Goal: Task Accomplishment & Management: Complete application form

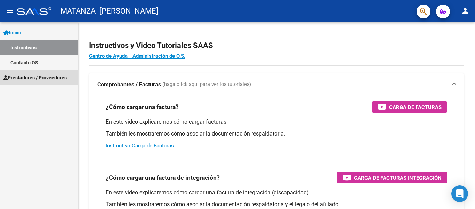
click at [38, 78] on span "Prestadores / Proveedores" at bounding box center [34, 78] width 63 height 8
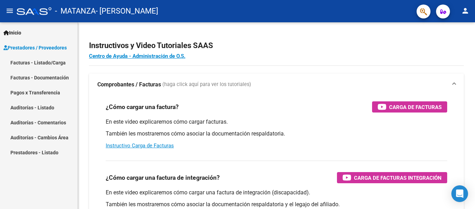
click at [46, 62] on link "Facturas - Listado/Carga" at bounding box center [39, 62] width 78 height 15
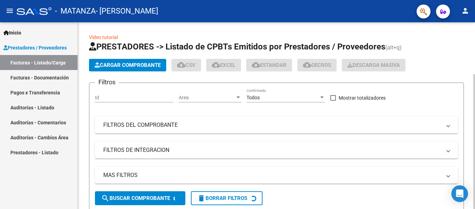
click at [115, 63] on span "Cargar Comprobante" at bounding box center [128, 65] width 66 height 6
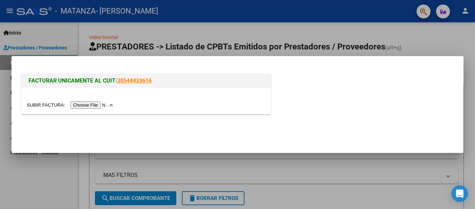
click at [98, 103] on input "file" at bounding box center [71, 104] width 88 height 7
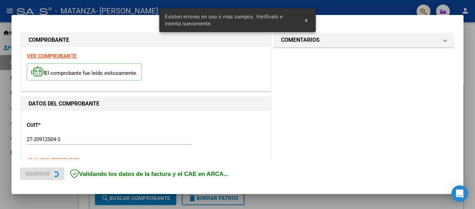
scroll to position [174, 0]
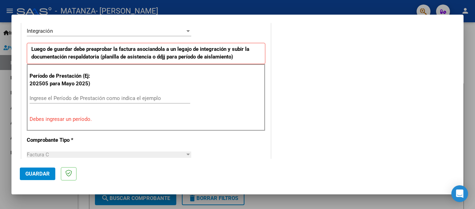
click at [107, 97] on input "Ingrese el Período de Prestación como indica el ejemplo" at bounding box center [110, 98] width 161 height 6
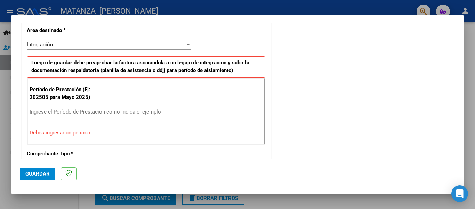
scroll to position [163, 0]
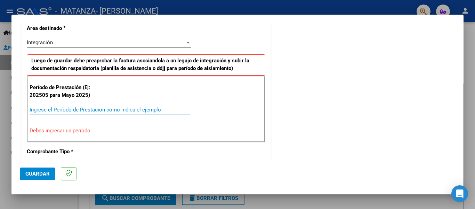
click at [141, 107] on input "Ingrese el Período de Prestación como indica el ejemplo" at bounding box center [110, 109] width 161 height 6
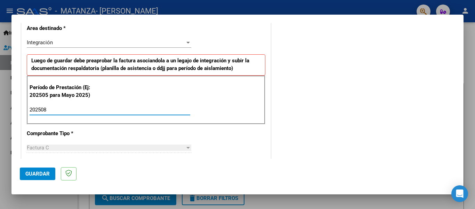
type input "202508"
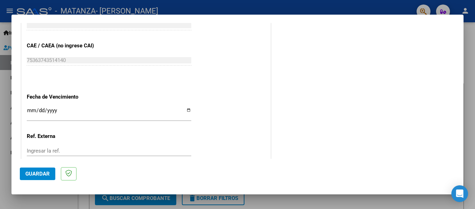
scroll to position [436, 0]
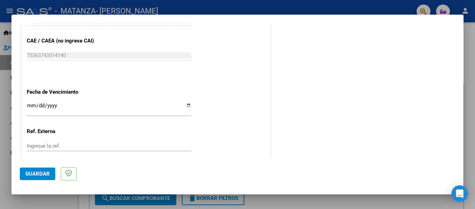
click at [185, 103] on input "Ingresar la fecha" at bounding box center [109, 108] width 165 height 11
type input "[DATE]"
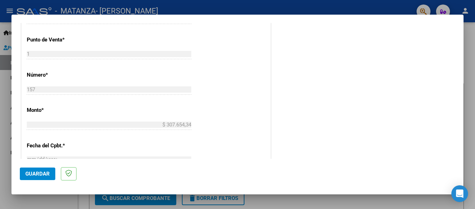
scroll to position [468, 0]
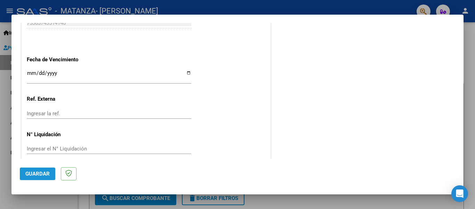
click at [49, 175] on span "Guardar" at bounding box center [37, 173] width 24 height 6
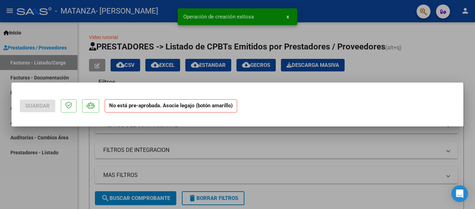
scroll to position [0, 0]
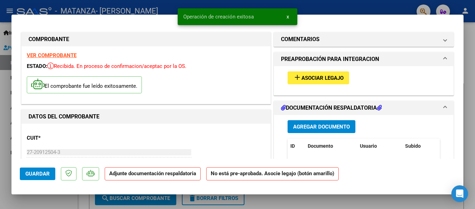
click at [309, 74] on button "add Asociar Legajo" at bounding box center [319, 77] width 62 height 13
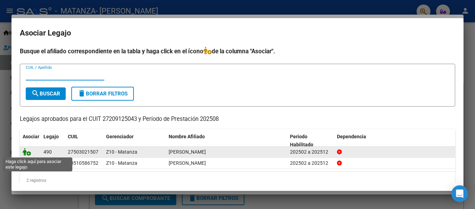
click at [27, 151] on icon at bounding box center [27, 152] width 8 height 8
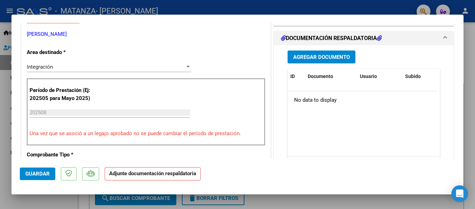
scroll to position [153, 0]
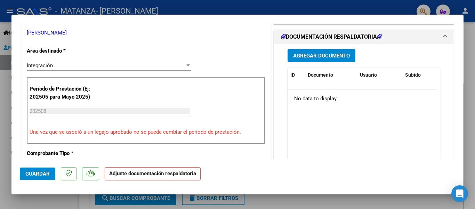
click at [342, 56] on span "Agregar Documento" at bounding box center [321, 56] width 57 height 6
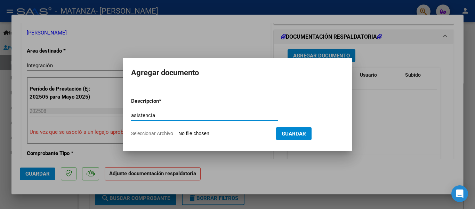
type input "asistencia"
click at [242, 129] on form "Descripcion * asistencia Escriba aquí una descripcion Seleccionar Archivo Guard…" at bounding box center [237, 117] width 213 height 51
click at [202, 132] on input "Seleccionar Archivo" at bounding box center [224, 133] width 92 height 7
type input "C:\fakepath\img366.jpg"
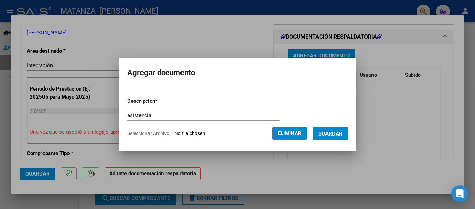
click at [343, 133] on button "Guardar" at bounding box center [330, 133] width 35 height 13
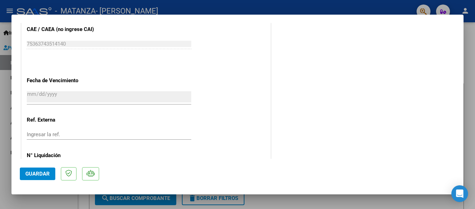
scroll to position [478, 0]
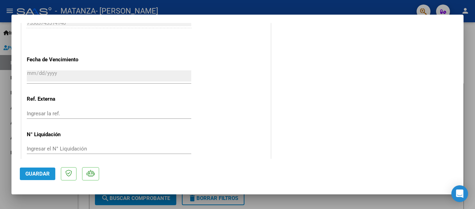
click at [41, 172] on span "Guardar" at bounding box center [37, 173] width 24 height 6
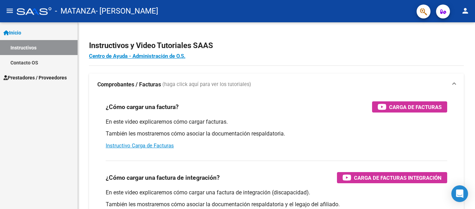
click at [26, 78] on span "Prestadores / Proveedores" at bounding box center [34, 78] width 63 height 8
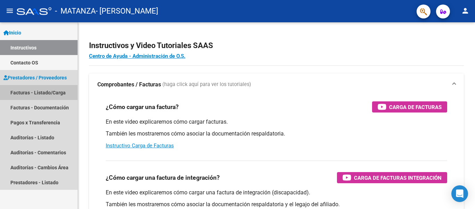
click at [26, 93] on link "Facturas - Listado/Carga" at bounding box center [39, 92] width 78 height 15
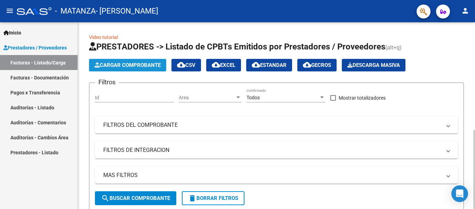
click at [130, 64] on span "Cargar Comprobante" at bounding box center [128, 65] width 66 height 6
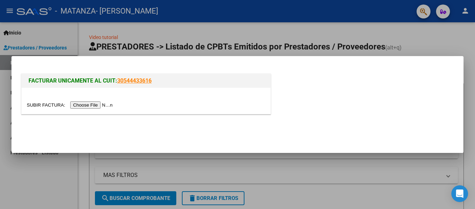
click at [94, 105] on input "file" at bounding box center [71, 104] width 88 height 7
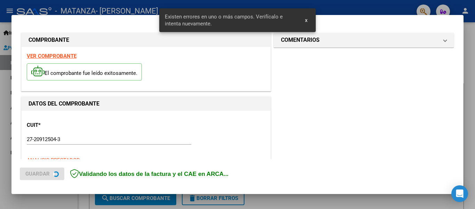
scroll to position [174, 0]
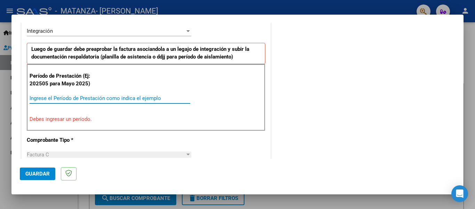
click at [146, 98] on input "Ingrese el Período de Prestación como indica el ejemplo" at bounding box center [110, 98] width 161 height 6
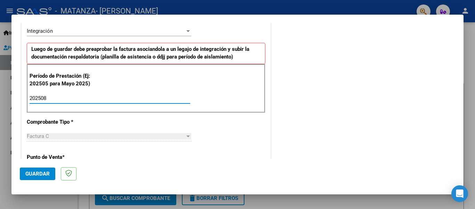
type input "202508"
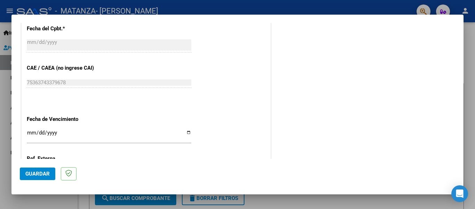
scroll to position [410, 0]
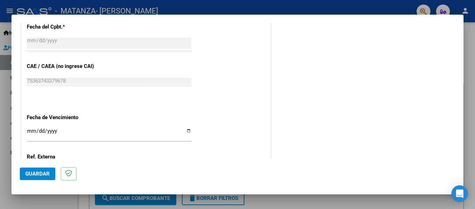
click at [187, 128] on input "Ingresar la fecha" at bounding box center [109, 133] width 165 height 11
type input "[DATE]"
click at [38, 177] on button "Guardar" at bounding box center [37, 173] width 35 height 13
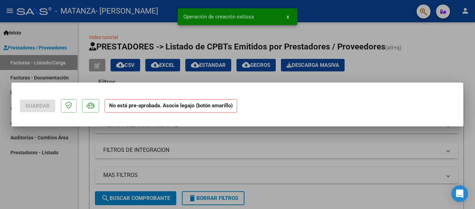
scroll to position [0, 0]
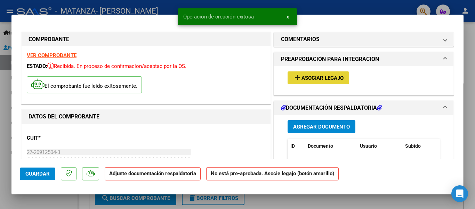
click at [340, 77] on span "Asociar Legajo" at bounding box center [323, 78] width 42 height 6
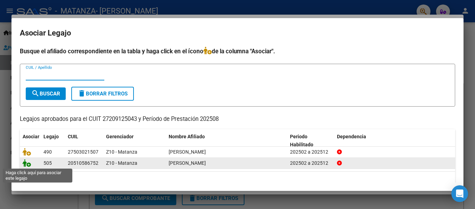
click at [28, 164] on icon at bounding box center [27, 163] width 8 height 8
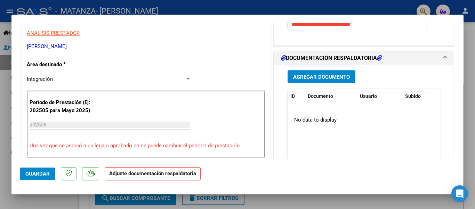
scroll to position [142, 0]
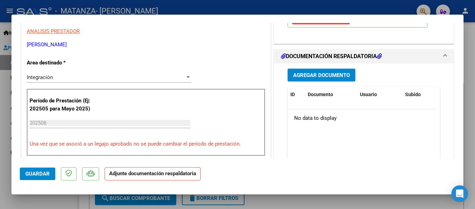
click at [344, 75] on span "Agregar Documento" at bounding box center [321, 75] width 57 height 6
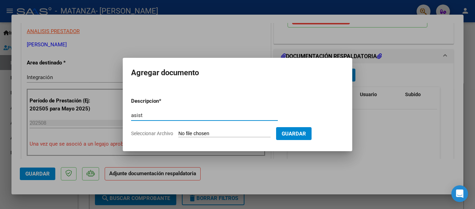
type input "asistencia"
click at [188, 134] on input "Seleccionar Archivo" at bounding box center [224, 133] width 92 height 7
type input "C:\fakepath\img367.jpg"
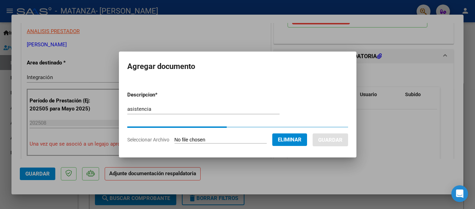
drag, startPoint x: 188, startPoint y: 134, endPoint x: 183, endPoint y: 132, distance: 5.5
click at [183, 132] on form "Descripcion * asistencia Escriba aquí una descripcion Seleccionar Archivo Elimi…" at bounding box center [237, 117] width 221 height 63
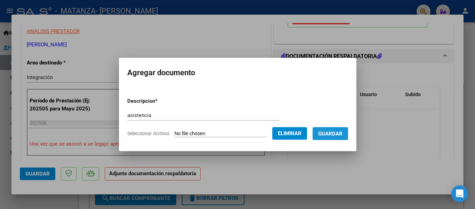
click at [333, 134] on span "Guardar" at bounding box center [330, 133] width 24 height 6
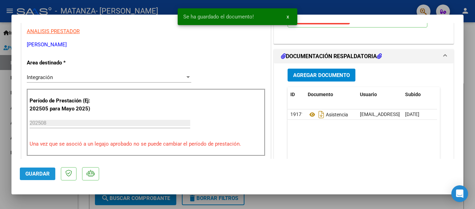
click at [47, 176] on span "Guardar" at bounding box center [37, 173] width 24 height 6
